Goal: Task Accomplishment & Management: Use online tool/utility

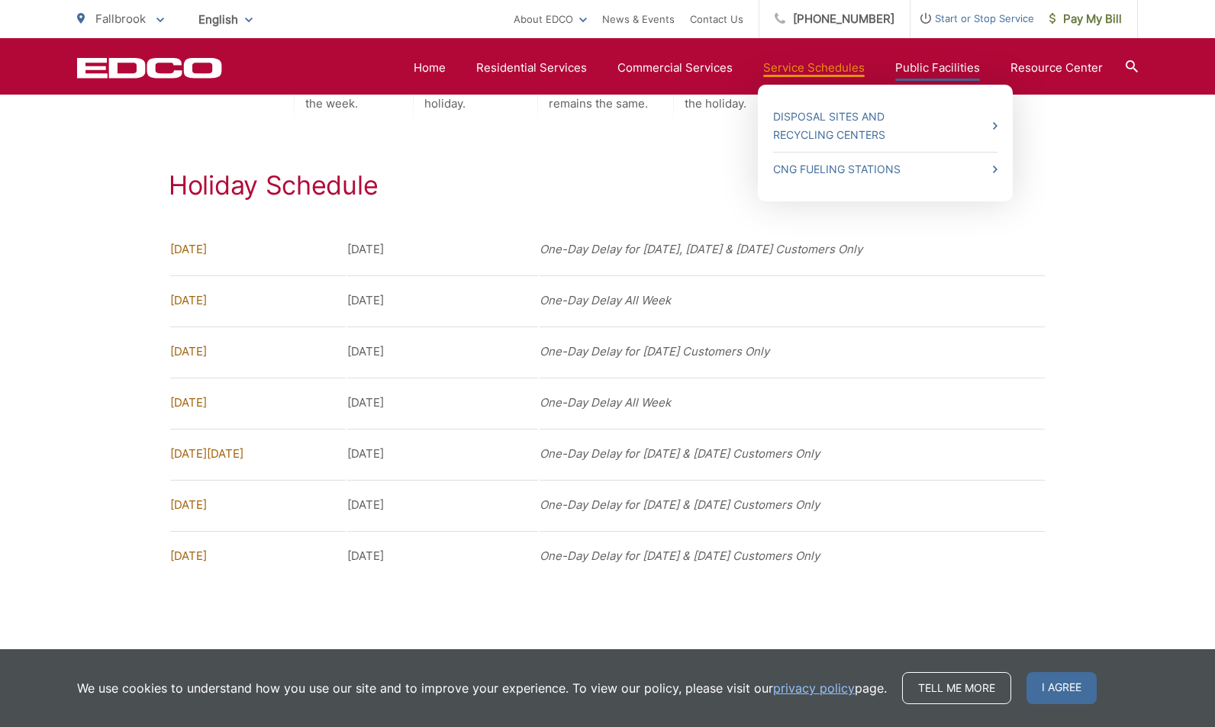
scroll to position [1128, 0]
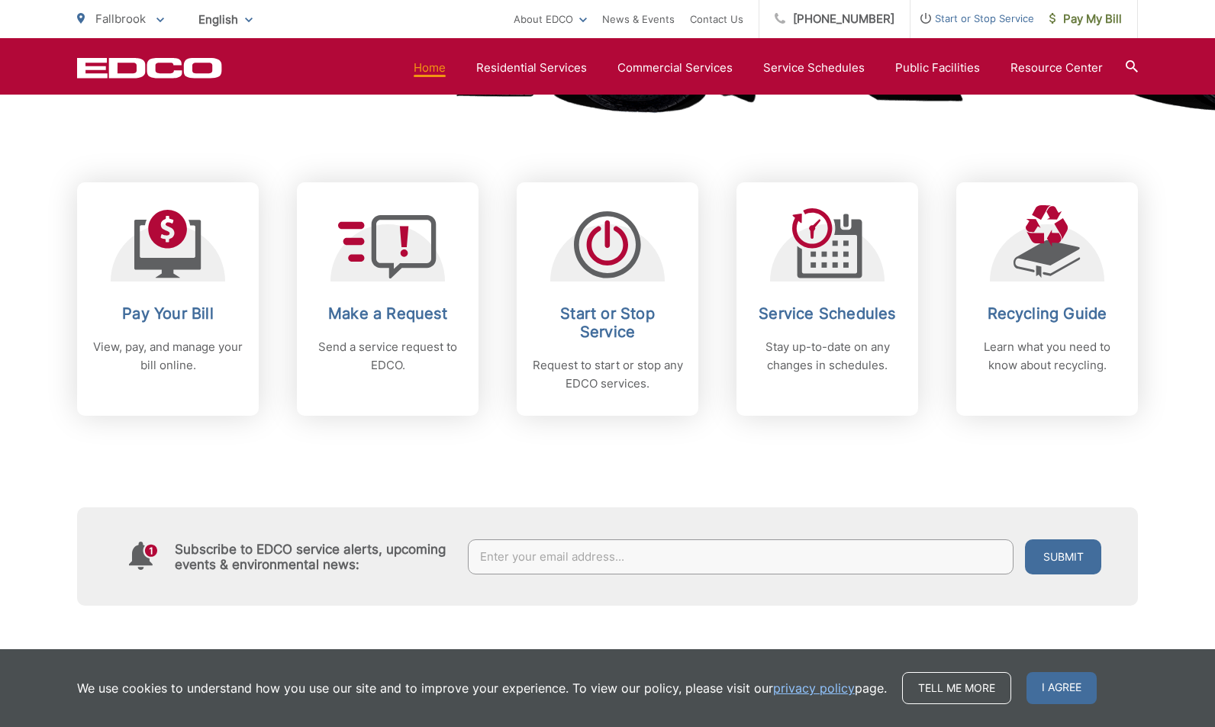
scroll to position [585, 0]
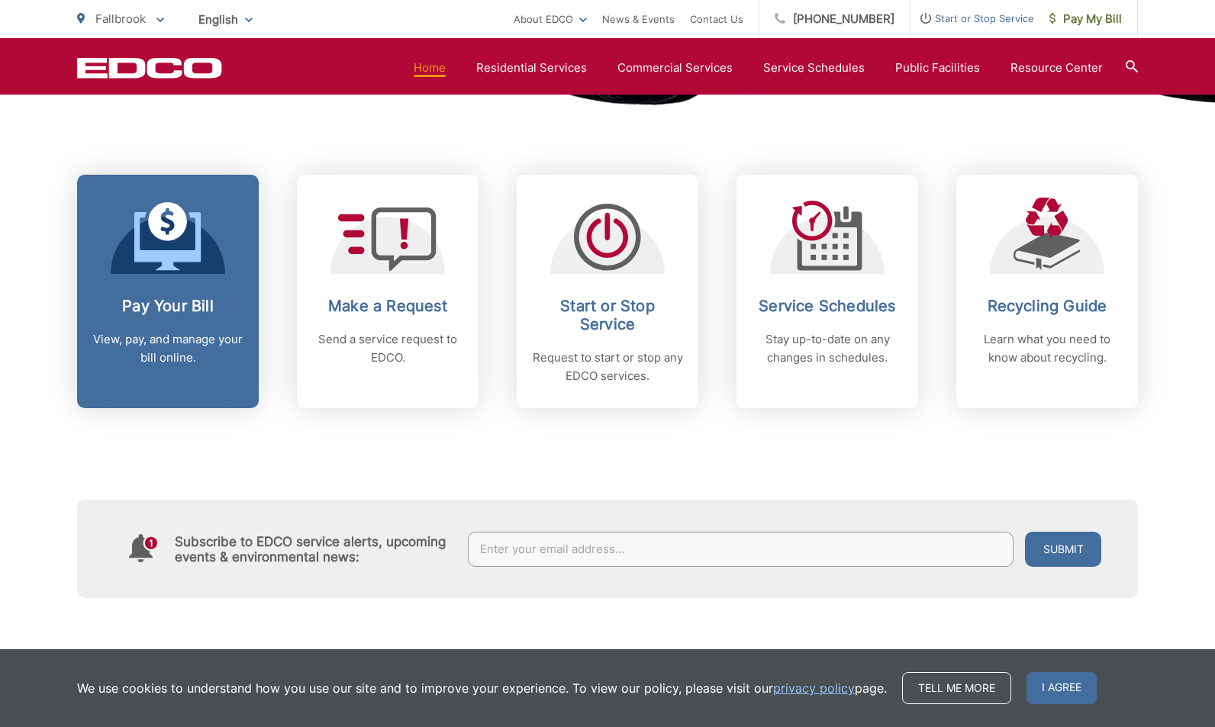
click at [162, 301] on h2 "Pay Your Bill" at bounding box center [167, 306] width 151 height 18
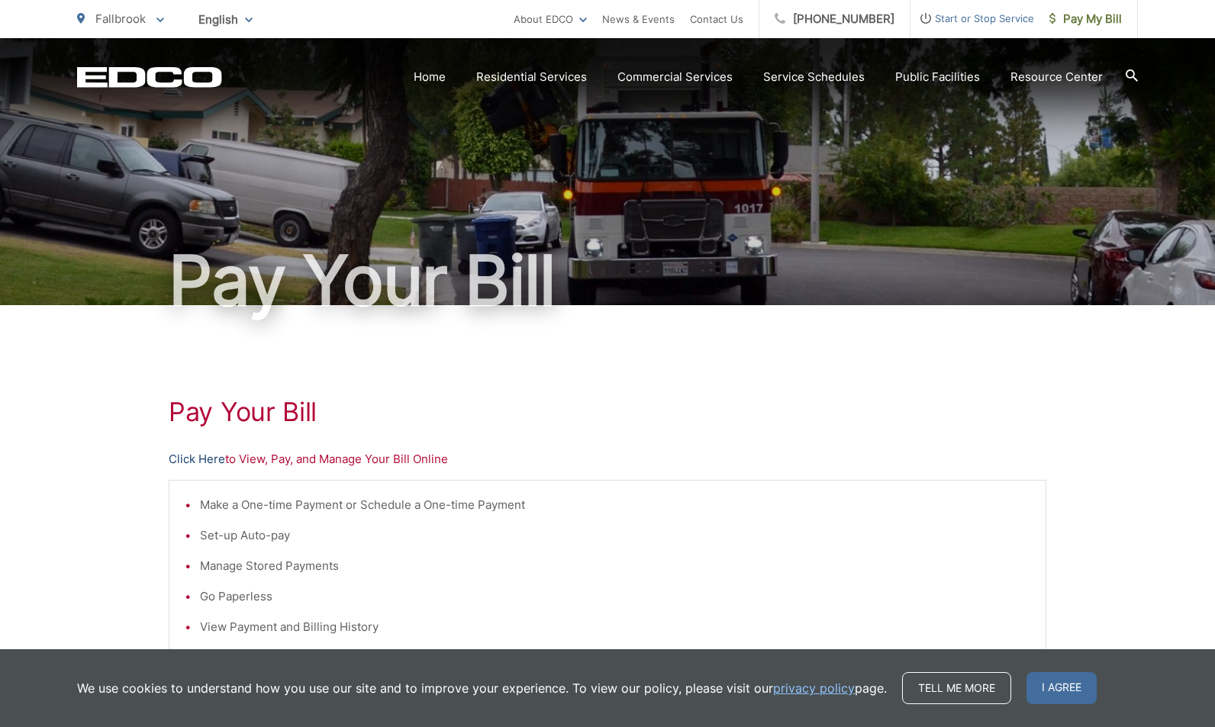
click at [198, 457] on link "Click Here" at bounding box center [197, 459] width 56 height 18
